Goal: Task Accomplishment & Management: Complete application form

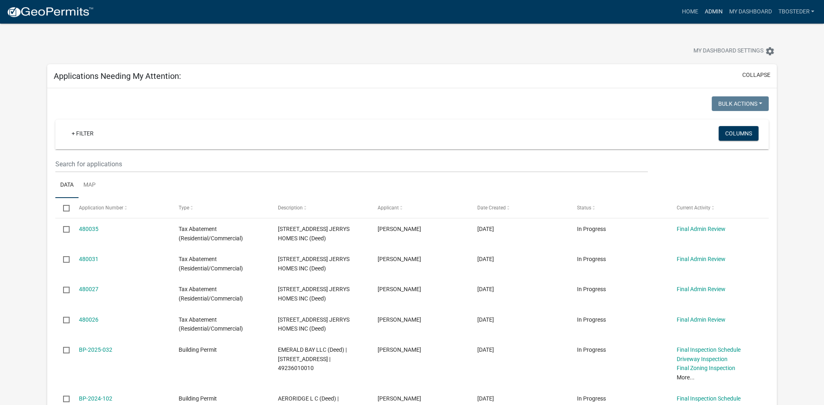
click at [715, 7] on link "Admin" at bounding box center [713, 11] width 24 height 15
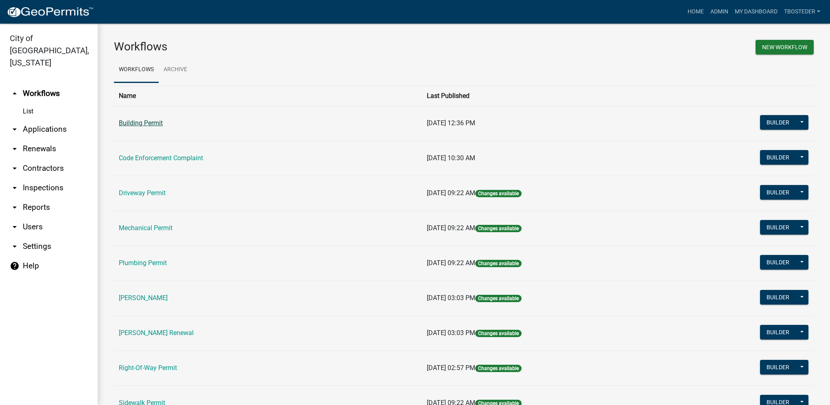
click at [133, 124] on link "Building Permit" at bounding box center [141, 123] width 44 height 8
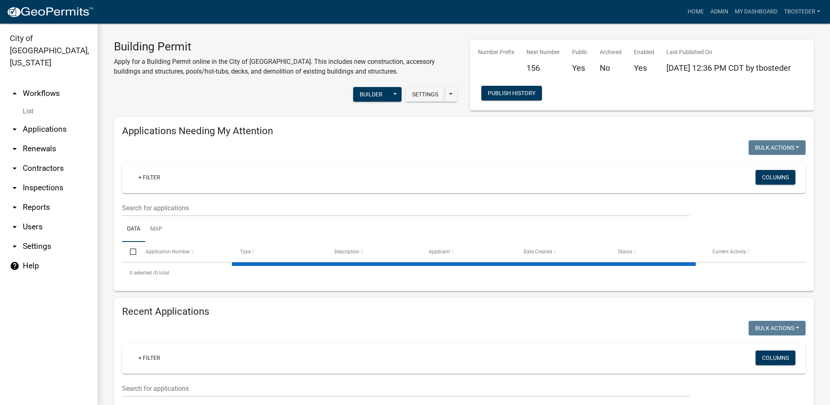
select select "1: 25"
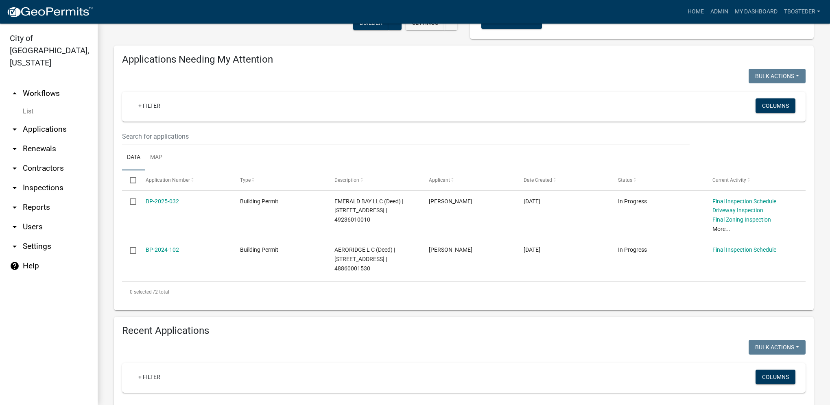
scroll to position [81, 0]
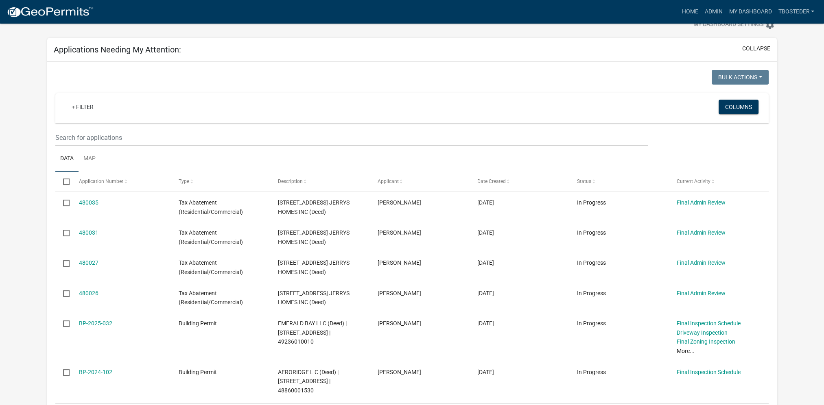
scroll to position [41, 0]
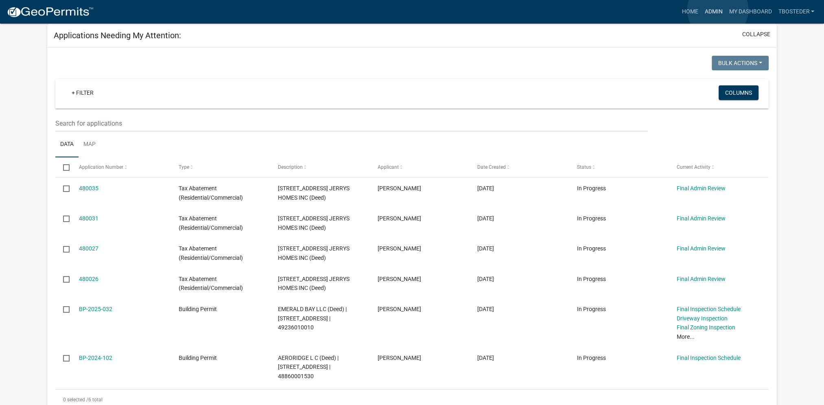
click at [717, 10] on link "Admin" at bounding box center [713, 11] width 24 height 15
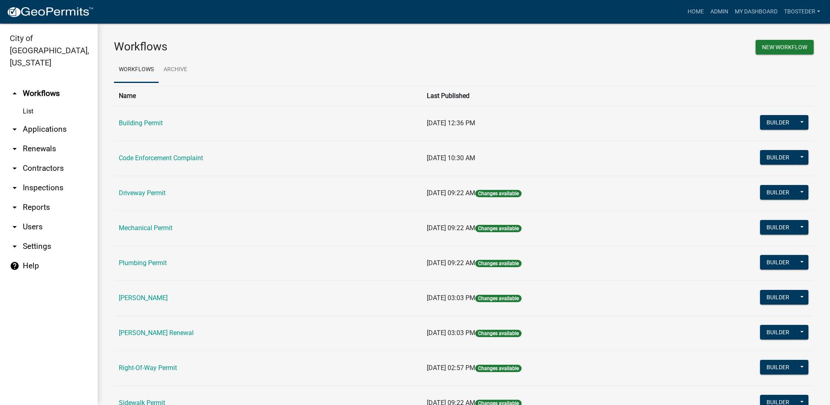
click at [164, 125] on td "Building Permit" at bounding box center [268, 123] width 308 height 35
click at [161, 123] on link "Building Permit" at bounding box center [141, 123] width 44 height 8
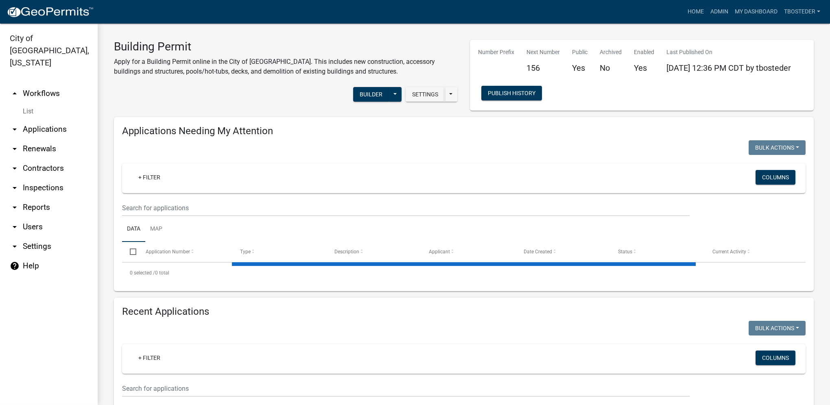
select select "1: 25"
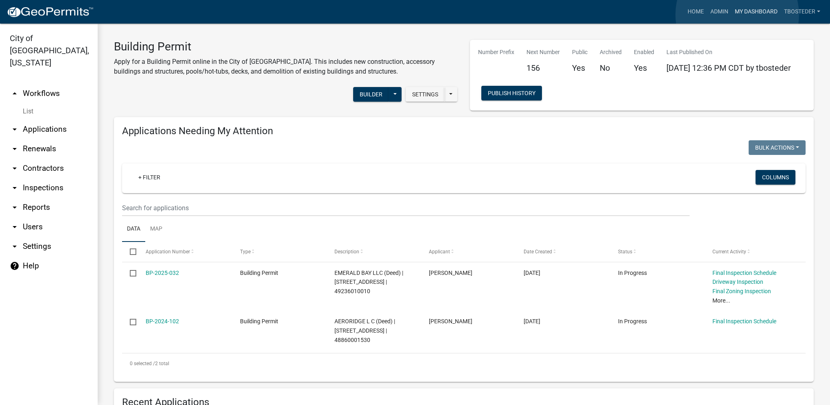
click at [737, 15] on link "My Dashboard" at bounding box center [755, 11] width 49 height 15
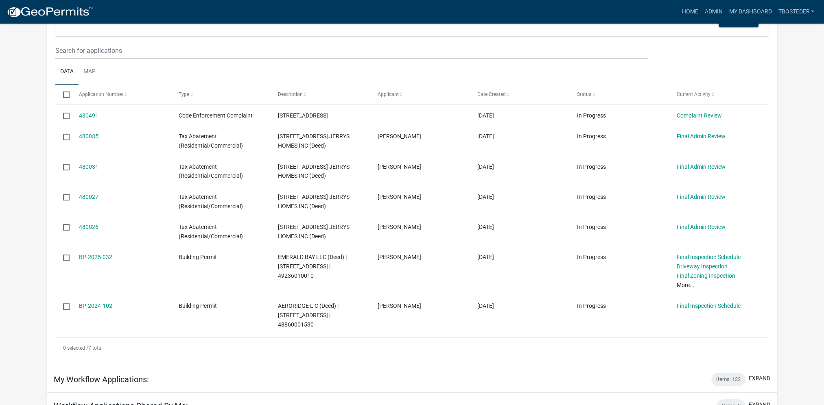
scroll to position [122, 0]
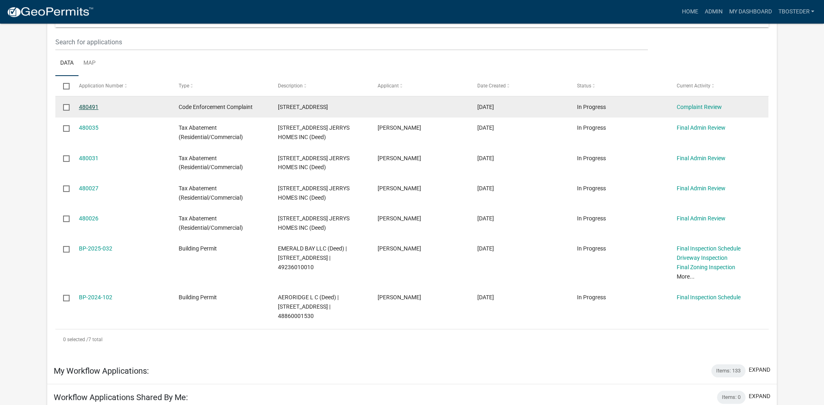
click at [91, 109] on link "480491" at bounding box center [89, 107] width 20 height 7
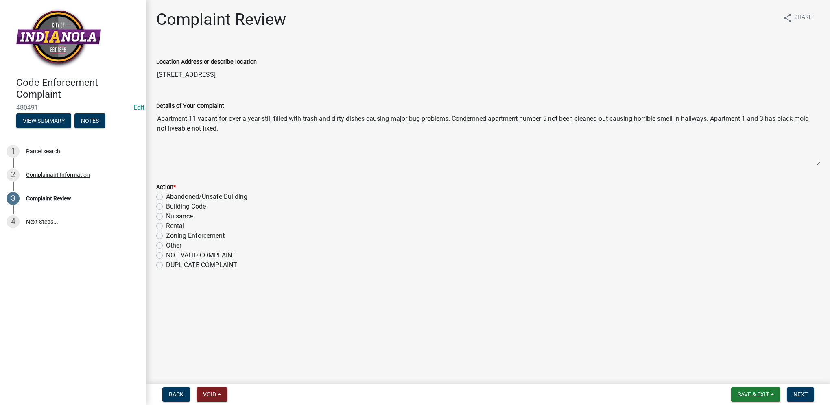
click at [166, 223] on label "Rental" at bounding box center [175, 226] width 18 height 10
click at [166, 223] on input "Rental" at bounding box center [168, 223] width 5 height 5
radio input "true"
click at [802, 394] on span "Next" at bounding box center [800, 394] width 14 height 7
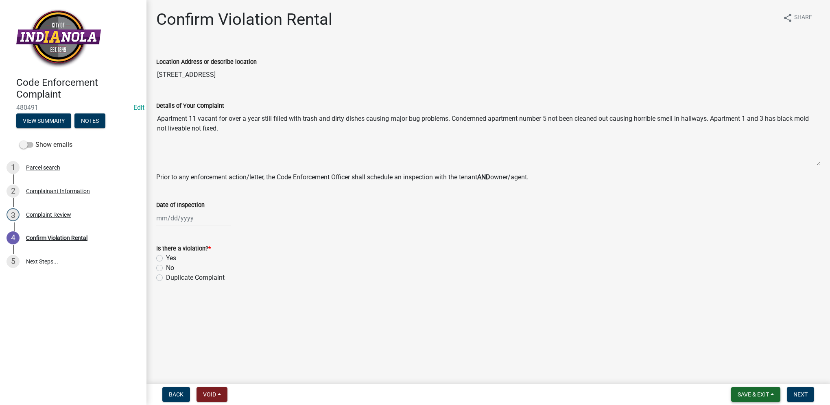
click at [752, 396] on span "Save & Exit" at bounding box center [752, 394] width 31 height 7
click at [752, 379] on button "Save & Exit" at bounding box center [747, 374] width 65 height 20
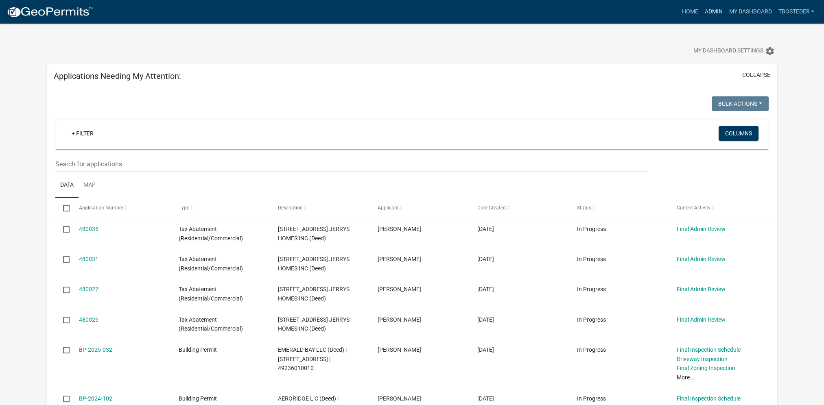
click at [705, 15] on link "Admin" at bounding box center [713, 11] width 24 height 15
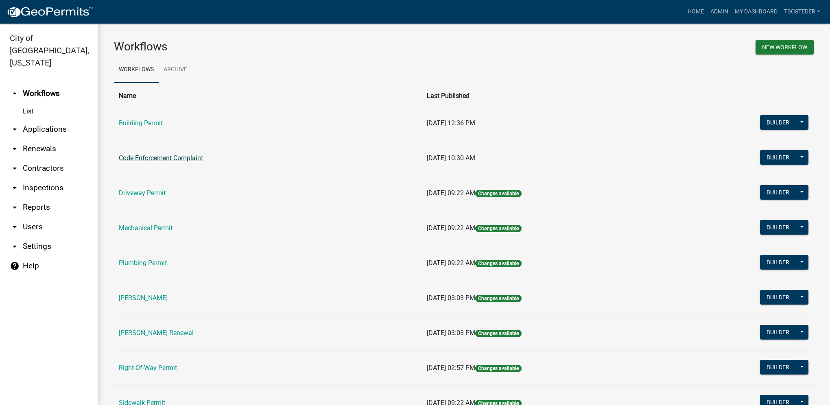
click at [162, 157] on link "Code Enforcement Complaint" at bounding box center [161, 158] width 84 height 8
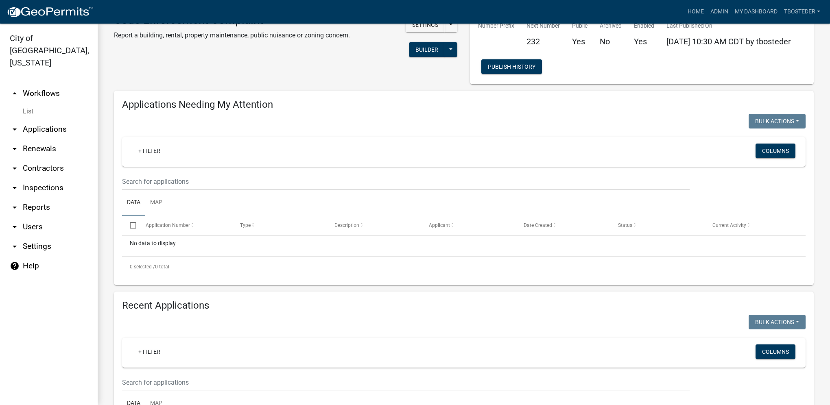
select select "1: 25"
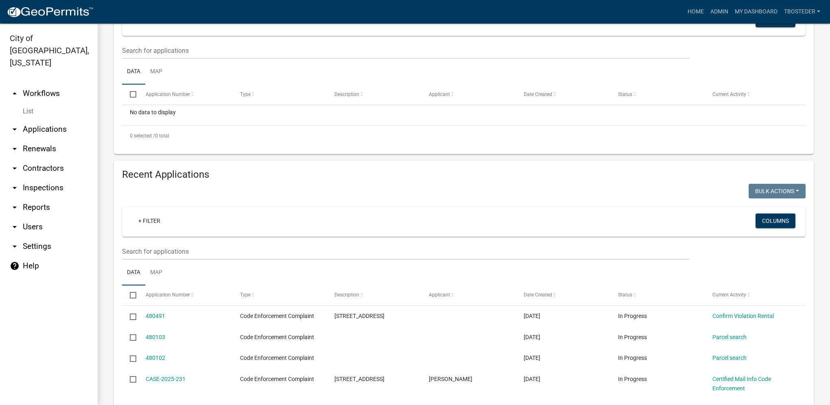
scroll to position [163, 0]
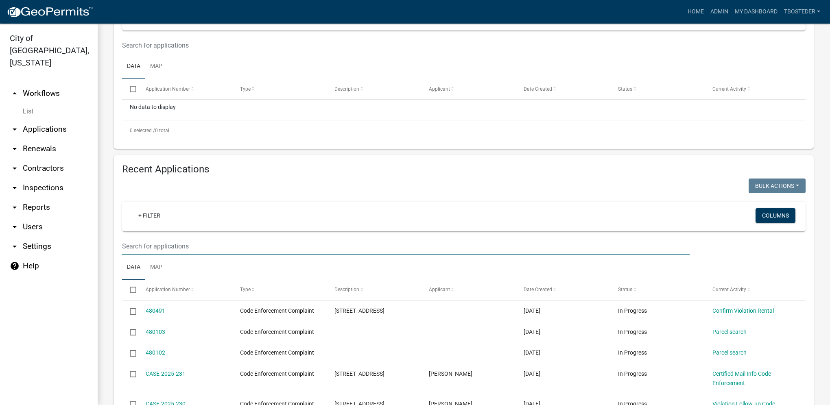
click at [179, 246] on input "text" at bounding box center [405, 246] width 567 height 17
type input "1006 e euclid"
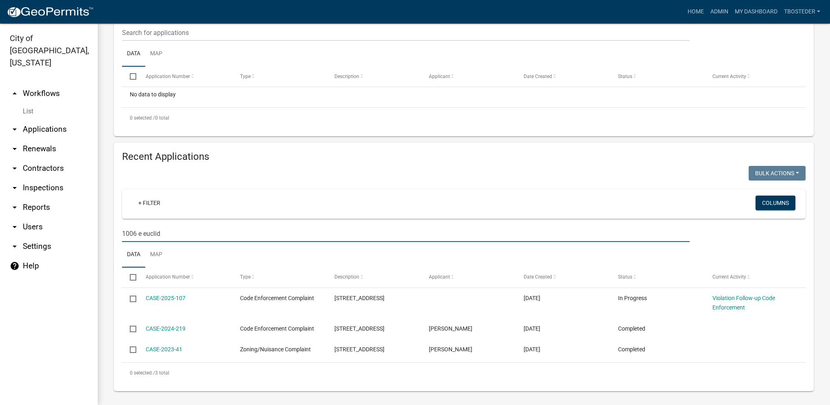
scroll to position [179, 0]
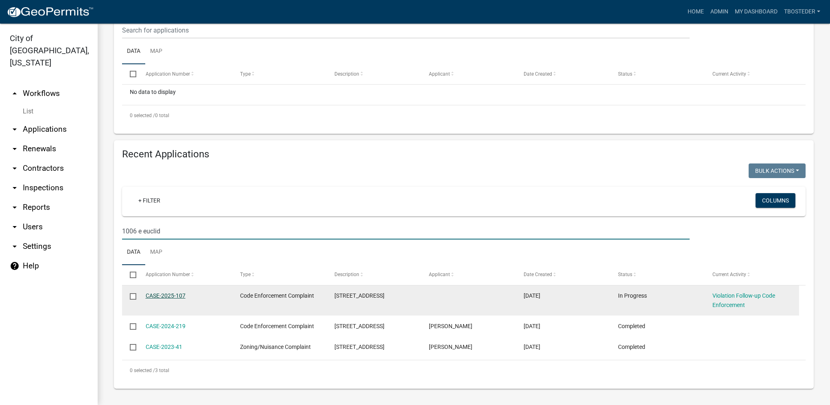
click at [174, 294] on link "CASE-2025-107" at bounding box center [166, 295] width 40 height 7
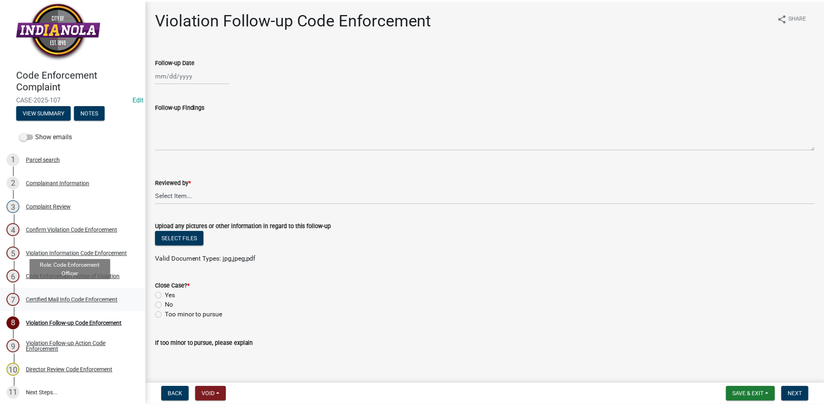
scroll to position [12, 0]
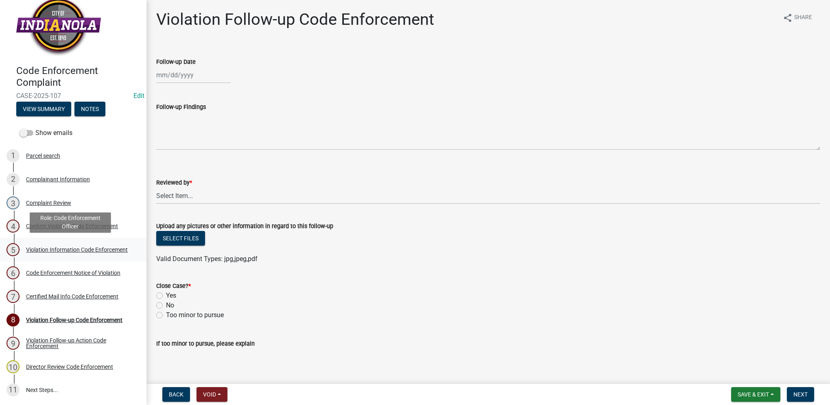
click at [98, 251] on div "Violation Information Code Enforcement" at bounding box center [77, 250] width 102 height 6
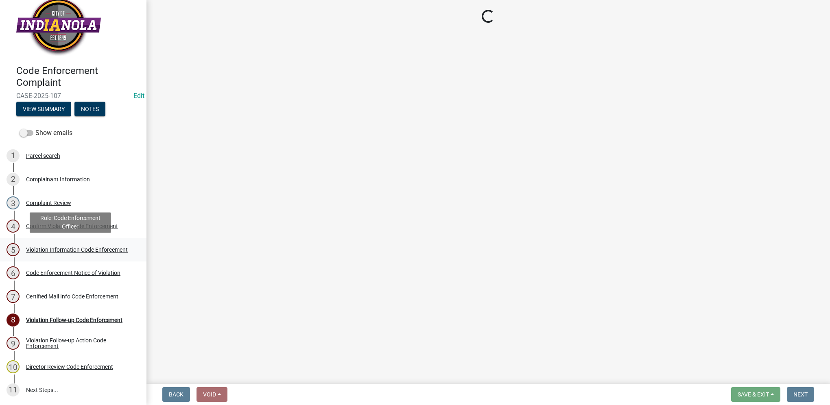
select select "634d5426-b8b3-48ee-aa1e-d523f7499186"
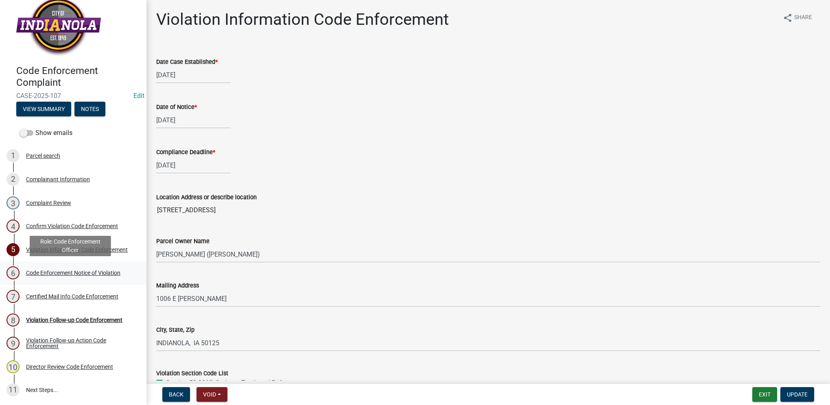
click at [93, 270] on div "Code Enforcement Notice of Violation" at bounding box center [73, 273] width 94 height 6
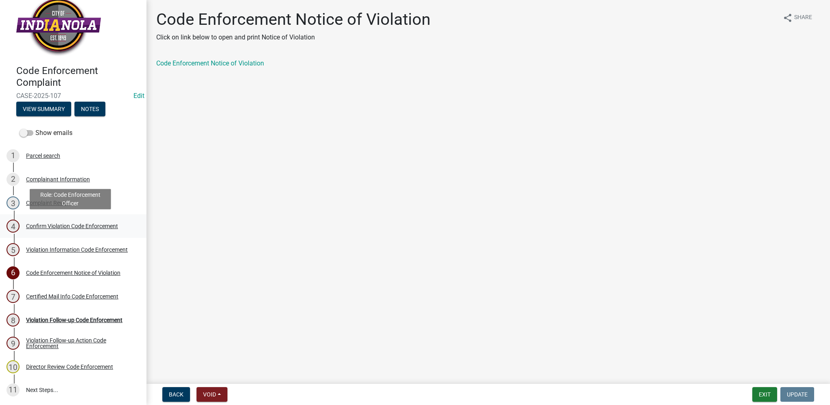
click at [106, 234] on link "4 Confirm Violation Code Enforcement" at bounding box center [73, 226] width 146 height 24
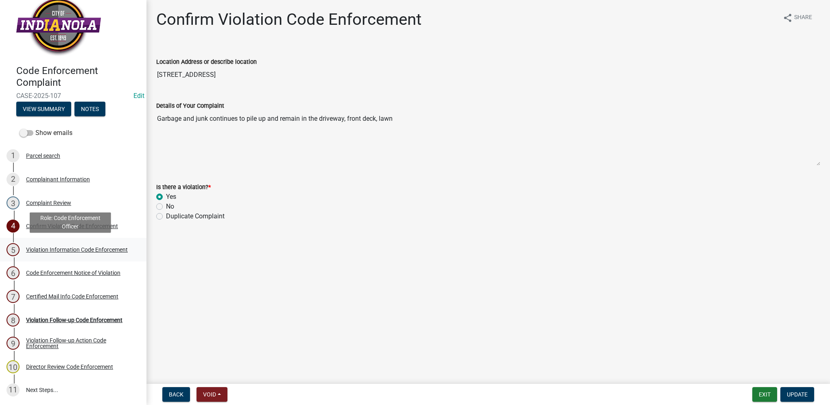
click at [96, 243] on div "5 Violation Information Code Enforcement" at bounding box center [70, 249] width 127 height 13
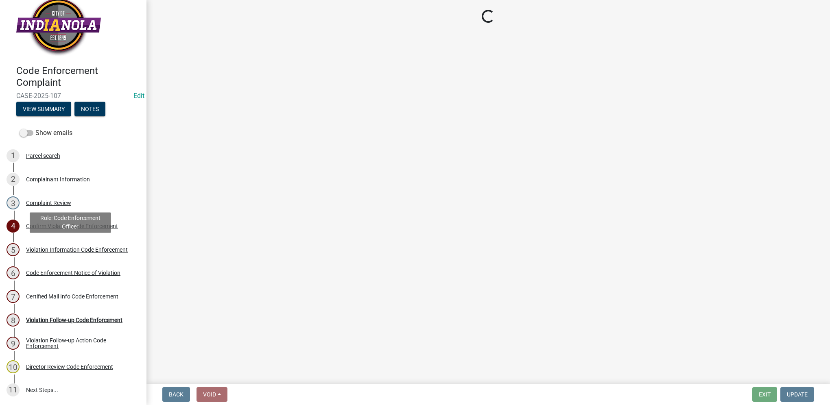
select select "634d5426-b8b3-48ee-aa1e-d523f7499186"
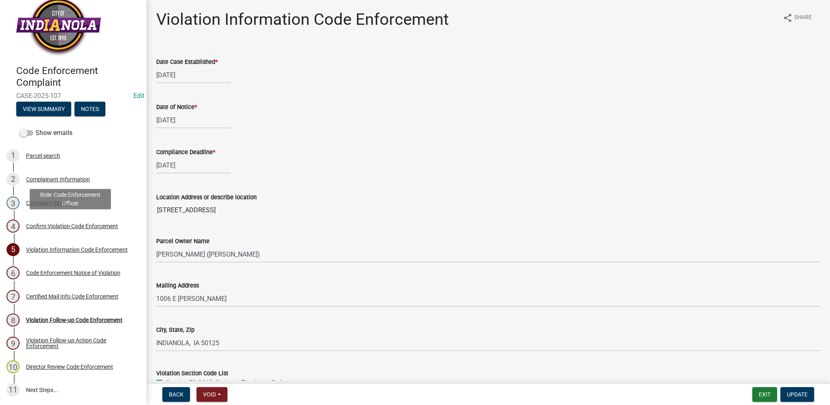
click at [98, 231] on div "4 Confirm Violation Code Enforcement" at bounding box center [70, 226] width 127 height 13
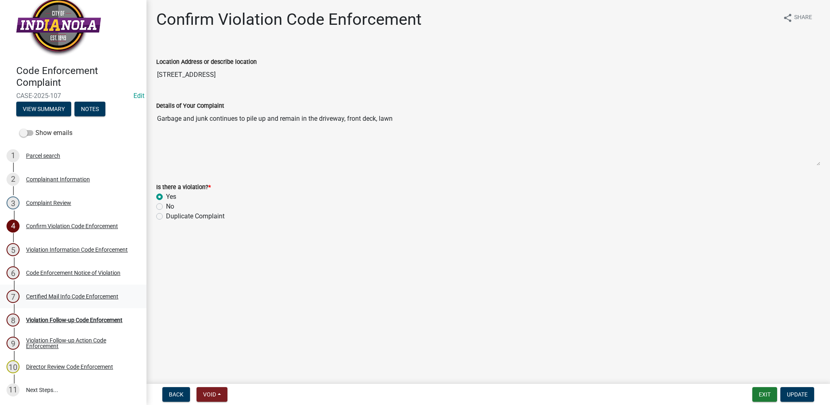
click at [89, 301] on div "7 Certified Mail Info Code Enforcement" at bounding box center [70, 296] width 127 height 13
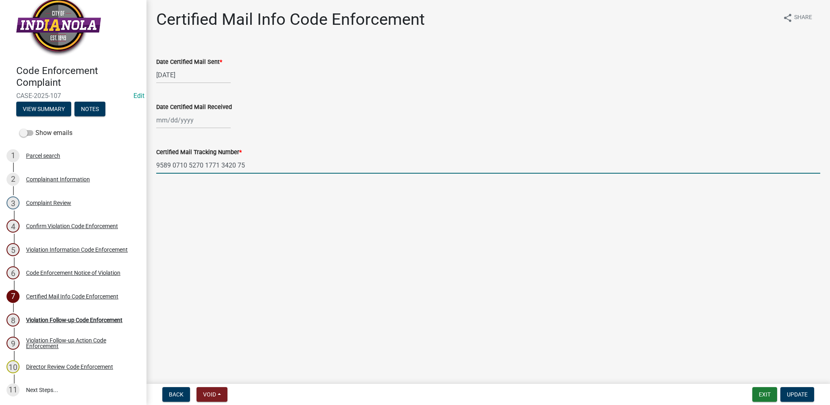
click at [192, 169] on input "9589 0710 5270 1771 3420 75" at bounding box center [488, 165] width 664 height 17
drag, startPoint x: 249, startPoint y: 166, endPoint x: 80, endPoint y: 164, distance: 169.2
click at [80, 164] on div "Code Enforcement Complaint CASE-2025-107 Edit View Summary Notes Show emails 1 …" at bounding box center [415, 202] width 830 height 405
click at [94, 340] on div "Violation Follow-up Action Code Enforcement" at bounding box center [79, 343] width 107 height 11
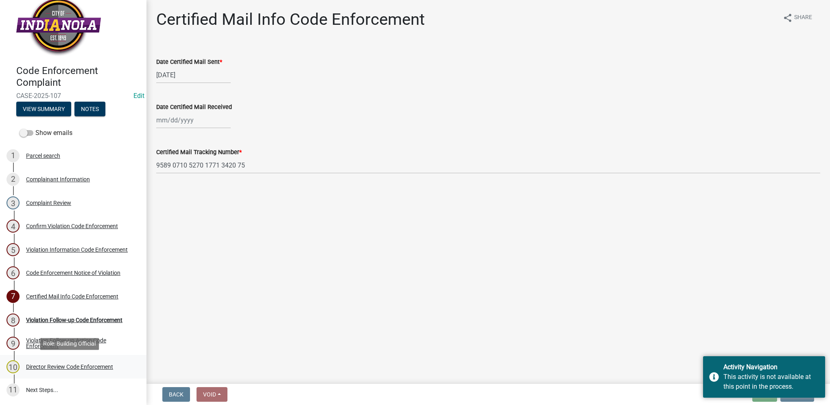
click at [88, 368] on div "Director Review Code Enforcement" at bounding box center [69, 367] width 87 height 6
click at [111, 315] on div "8 Violation Follow-up Code Enforcement" at bounding box center [70, 320] width 127 height 13
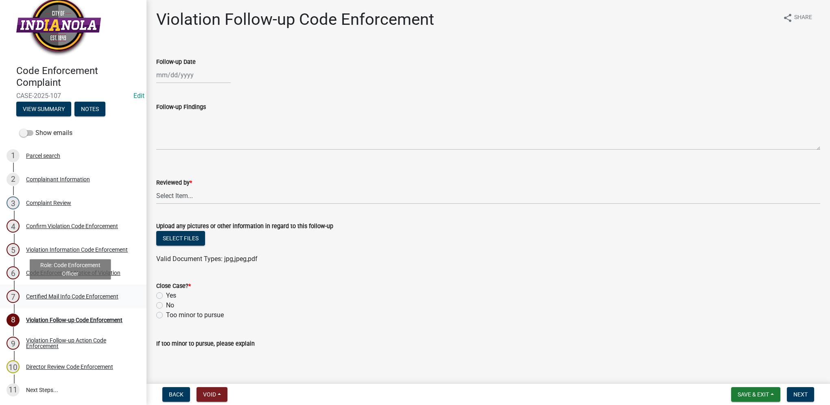
click at [114, 303] on link "7 Certified Mail Info Code Enforcement" at bounding box center [73, 297] width 146 height 24
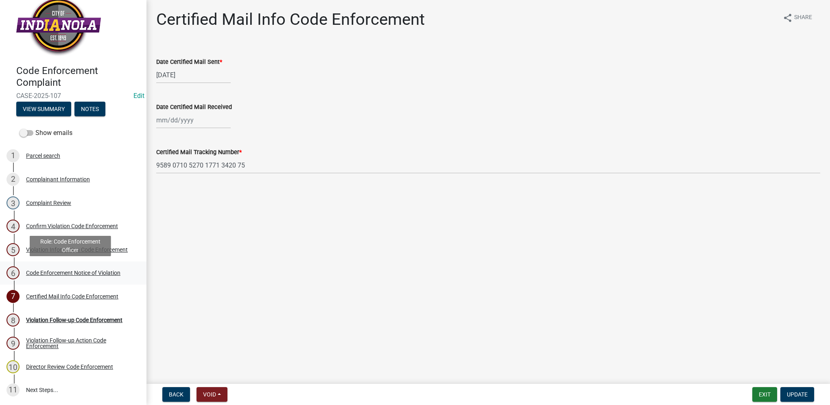
click at [117, 274] on div "Code Enforcement Notice of Violation" at bounding box center [73, 273] width 94 height 6
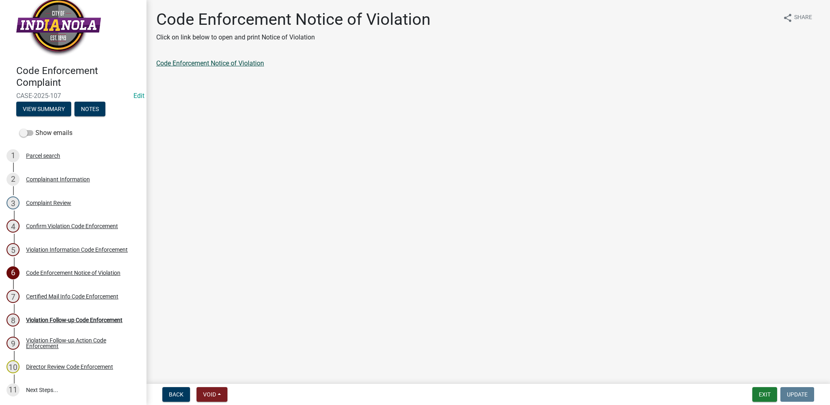
click at [210, 61] on link "Code Enforcement Notice of Violation" at bounding box center [210, 63] width 108 height 8
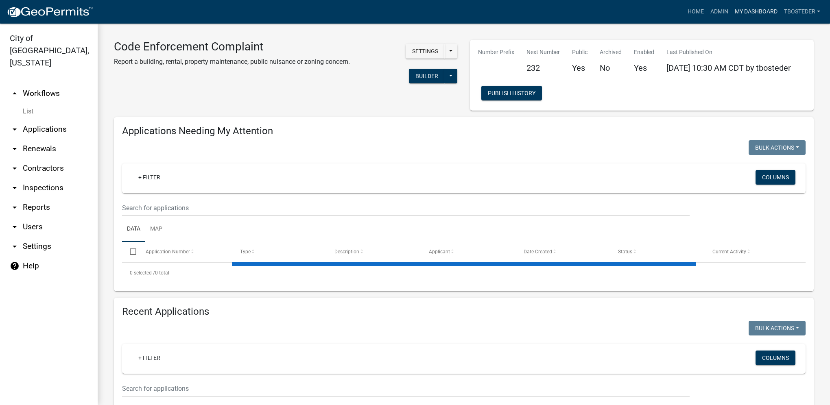
select select "1: 25"
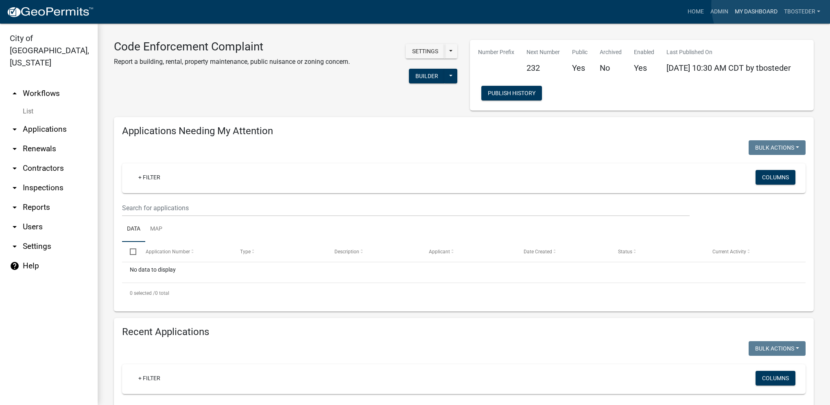
click at [773, 5] on link "My Dashboard" at bounding box center [755, 11] width 49 height 15
